Goal: Task Accomplishment & Management: Use online tool/utility

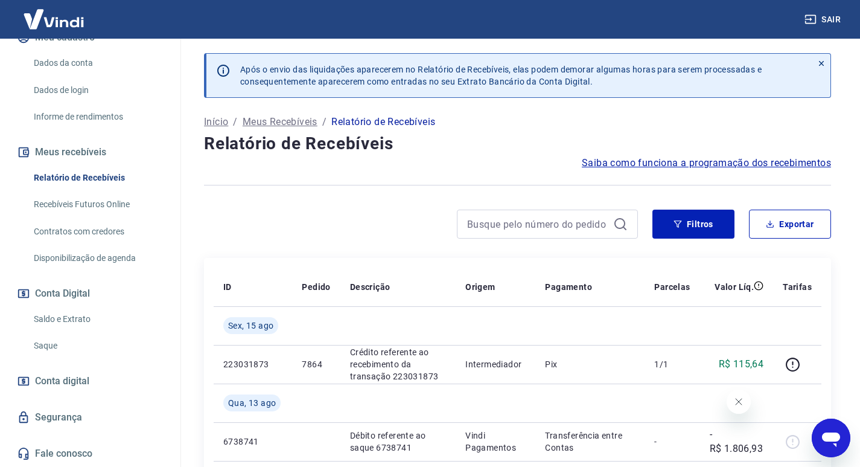
scroll to position [121, 0]
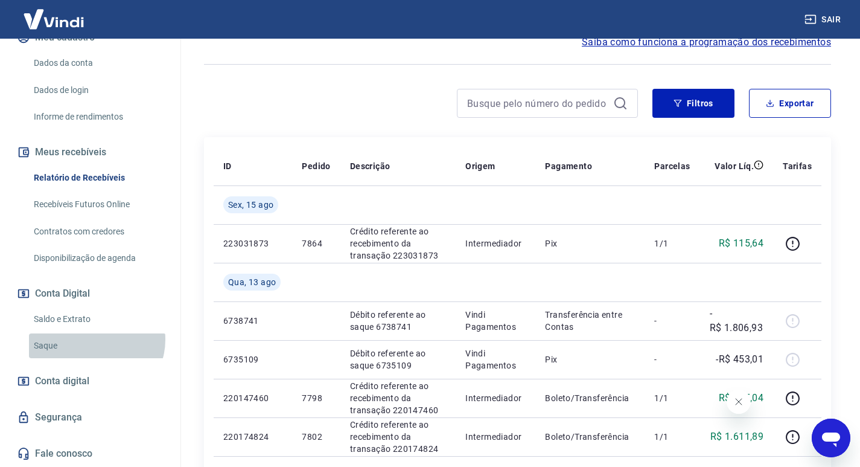
click at [95, 339] on link "Saque" at bounding box center [97, 345] width 137 height 25
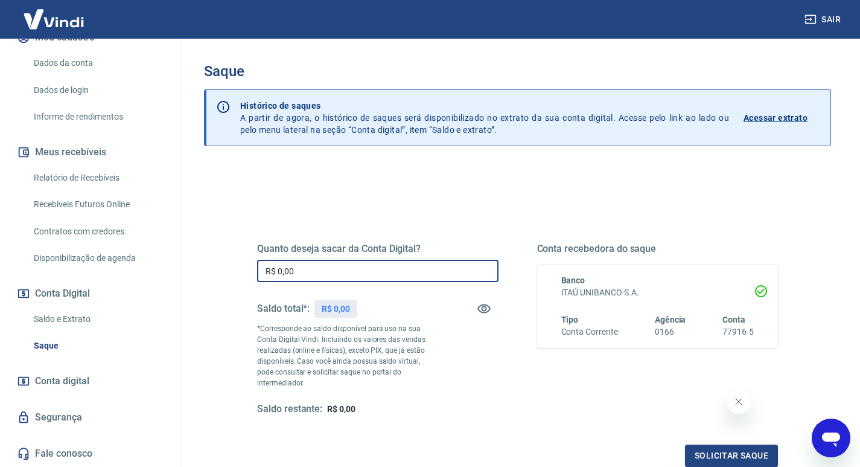
click at [360, 282] on input "R$ 0,00" at bounding box center [378, 271] width 242 height 22
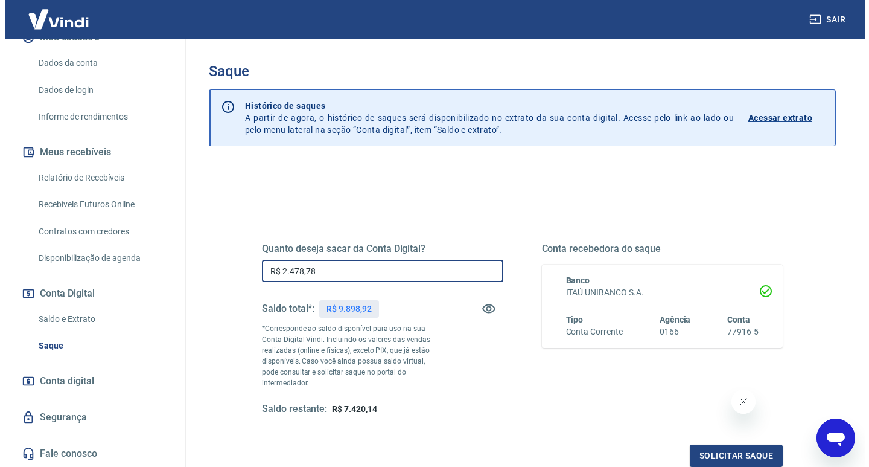
scroll to position [121, 0]
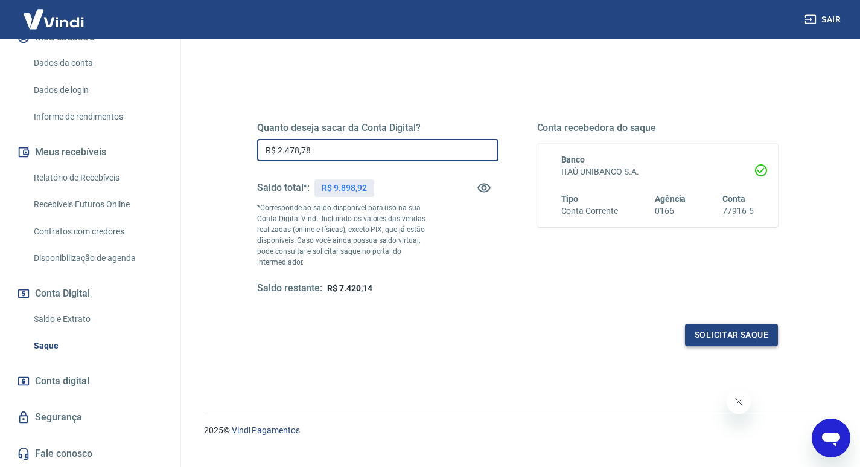
type input "R$ 2.478,78"
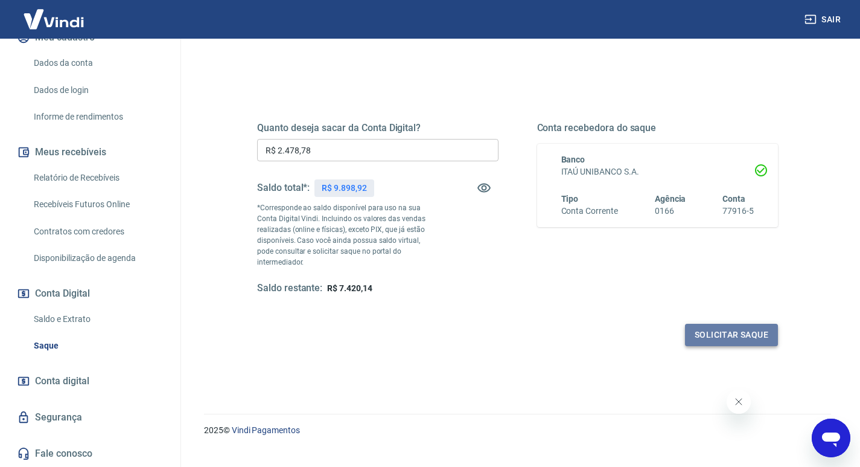
click at [735, 329] on button "Solicitar saque" at bounding box center [731, 335] width 93 height 22
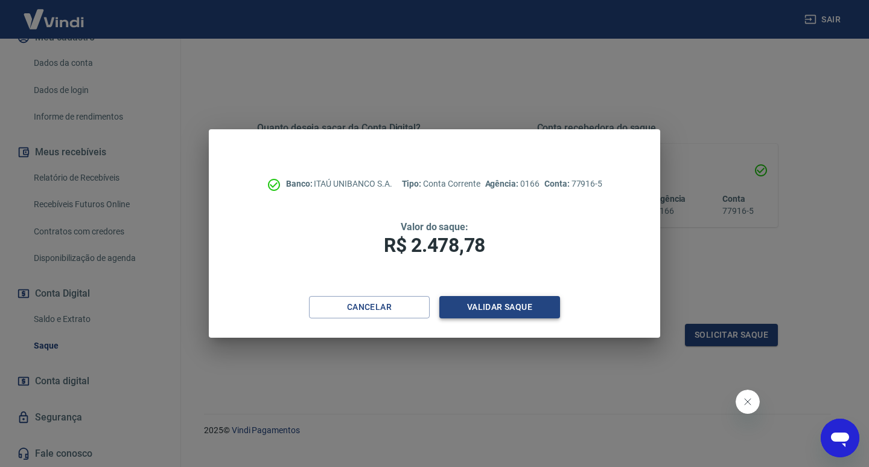
click at [501, 297] on button "Validar saque" at bounding box center [500, 307] width 121 height 22
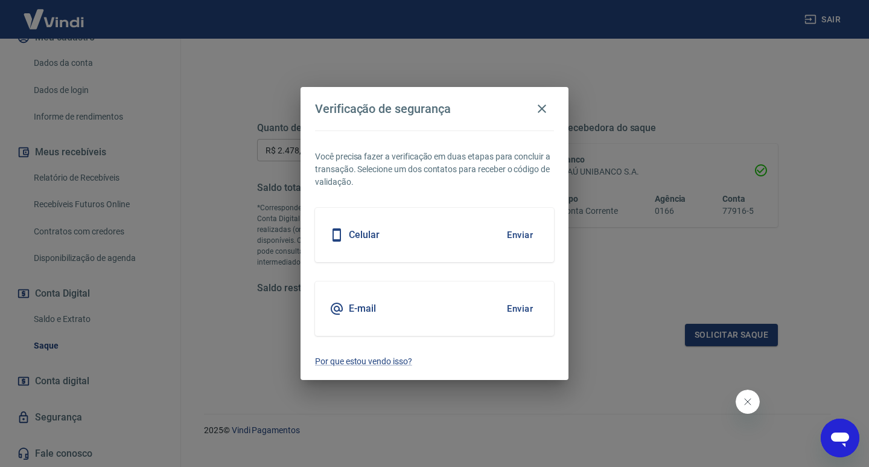
click at [400, 302] on div "E-mail Enviar" at bounding box center [434, 308] width 239 height 54
click at [531, 306] on button "Enviar" at bounding box center [520, 308] width 39 height 25
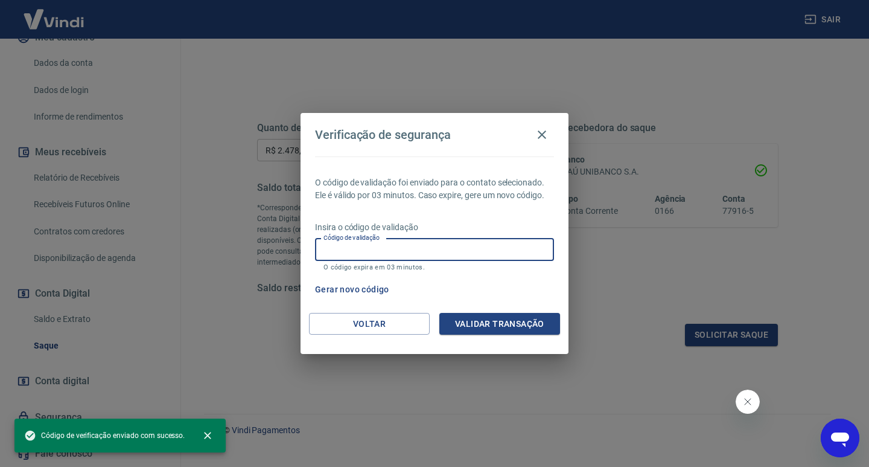
click at [422, 259] on input "Código de validação" at bounding box center [434, 249] width 239 height 22
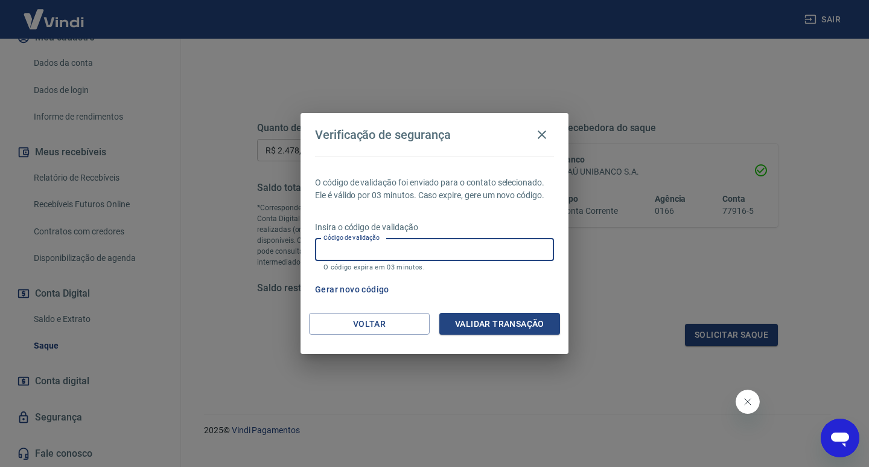
paste input "856408"
type input "856408"
click at [515, 324] on button "Validar transação" at bounding box center [500, 324] width 121 height 22
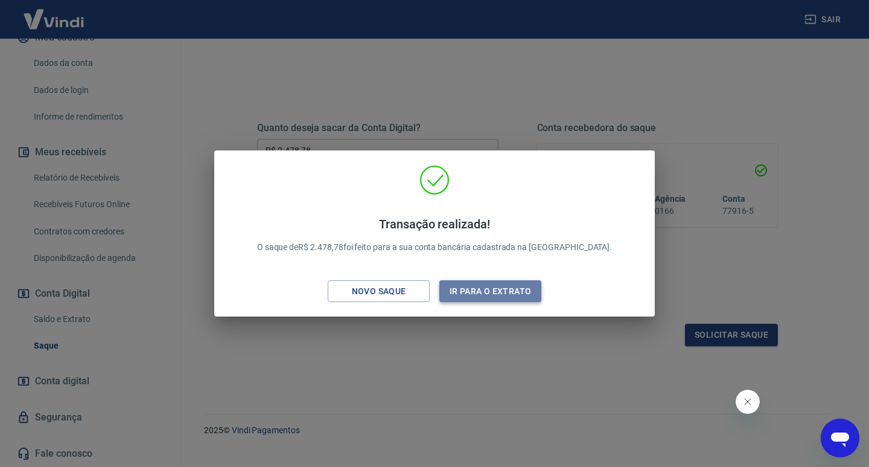
click at [479, 298] on button "Ir para o extrato" at bounding box center [491, 291] width 102 height 22
